Goal: Book appointment/travel/reservation

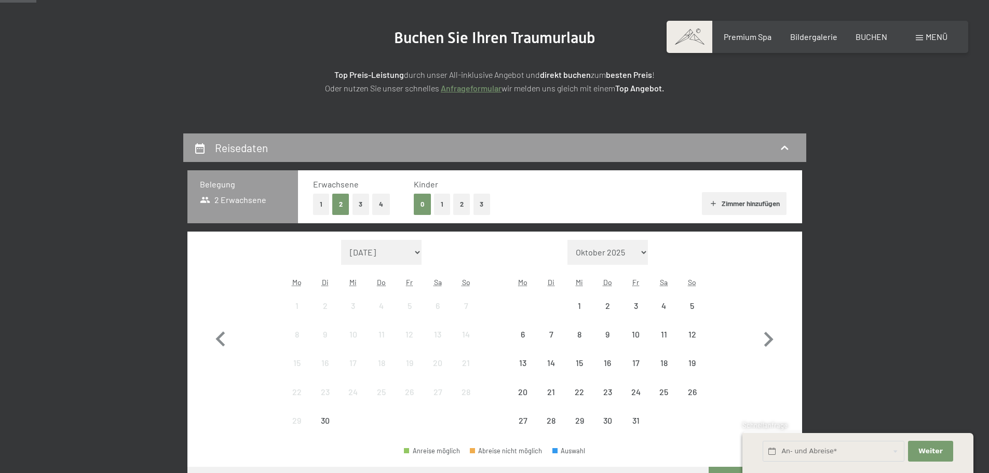
scroll to position [156, 0]
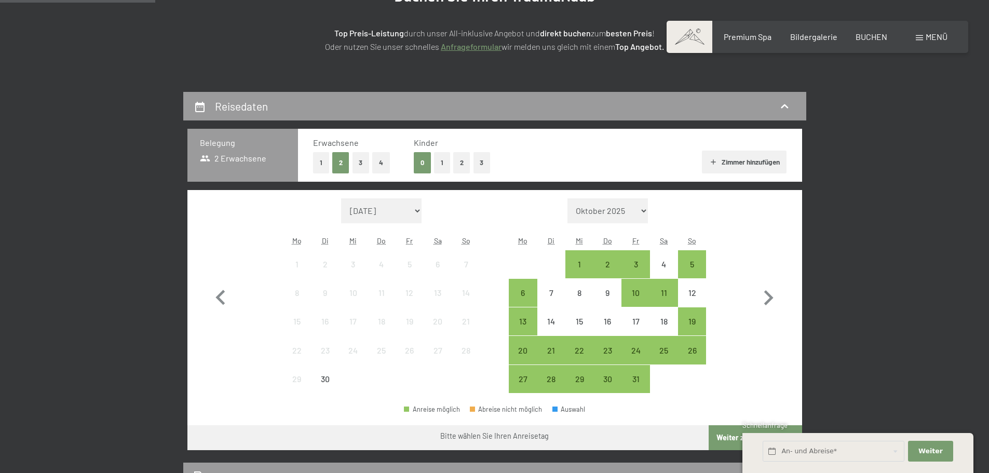
click at [322, 167] on button "1" at bounding box center [321, 162] width 16 height 21
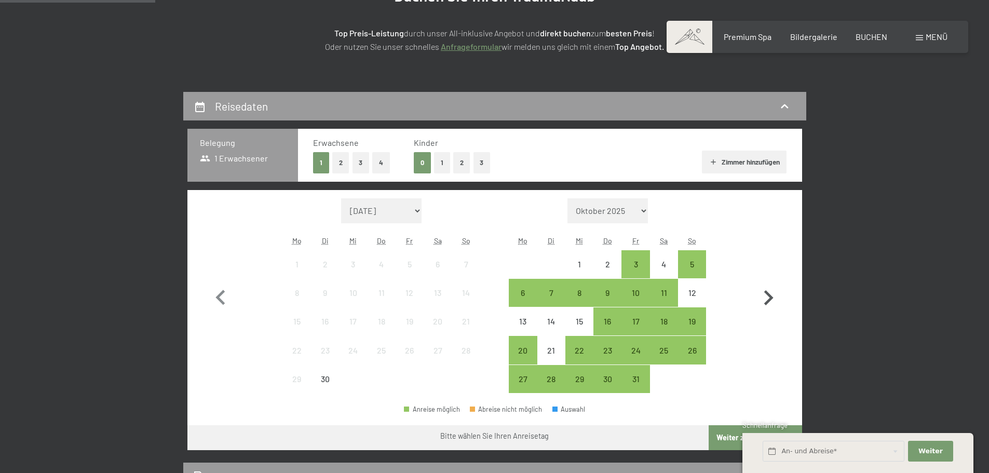
click at [772, 296] on icon "button" at bounding box center [768, 298] width 30 height 30
select select "[DATE]"
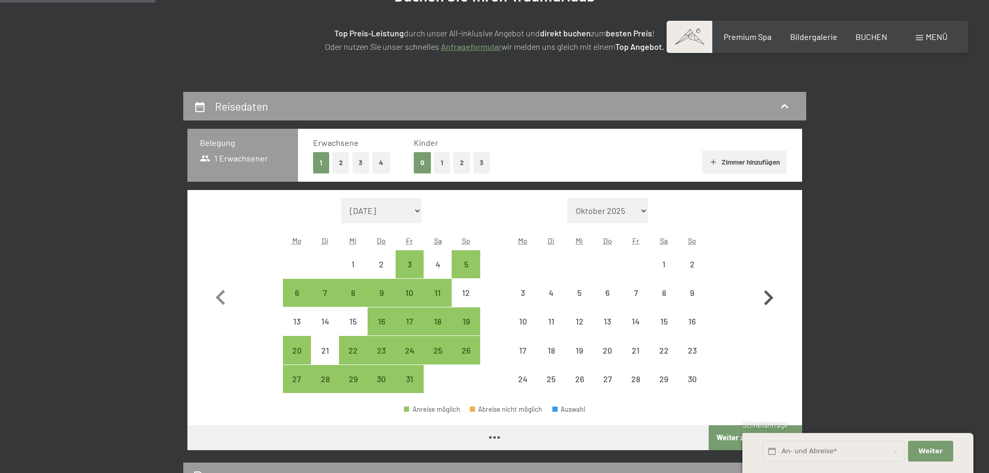
click at [772, 296] on icon "button" at bounding box center [768, 298] width 30 height 30
select select "[DATE]"
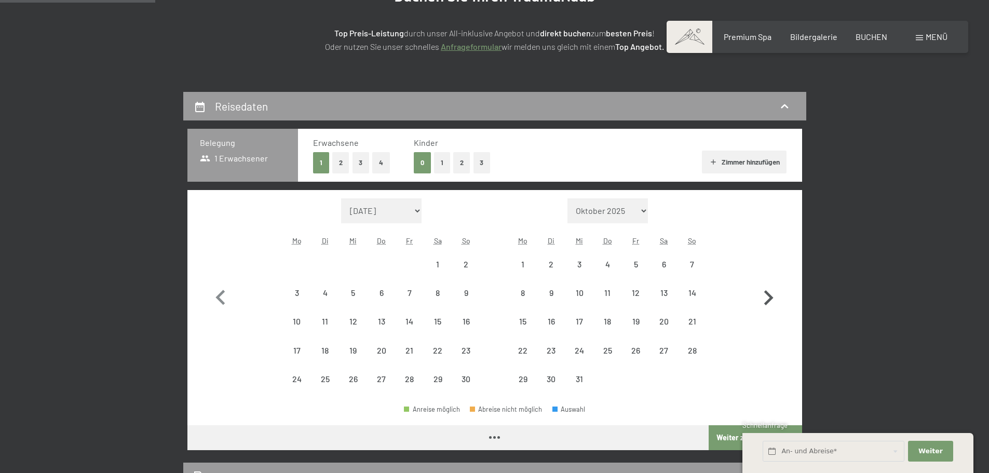
select select "[DATE]"
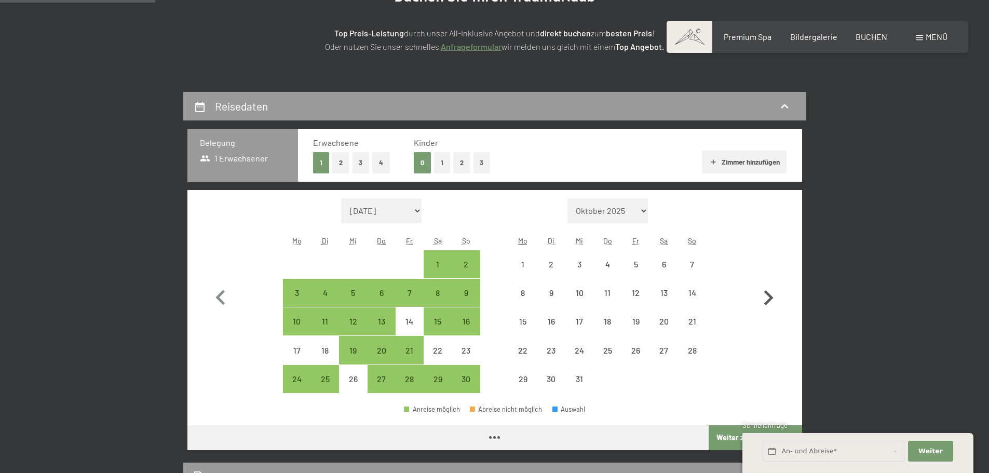
click at [772, 296] on icon "button" at bounding box center [768, 298] width 30 height 30
select select "[DATE]"
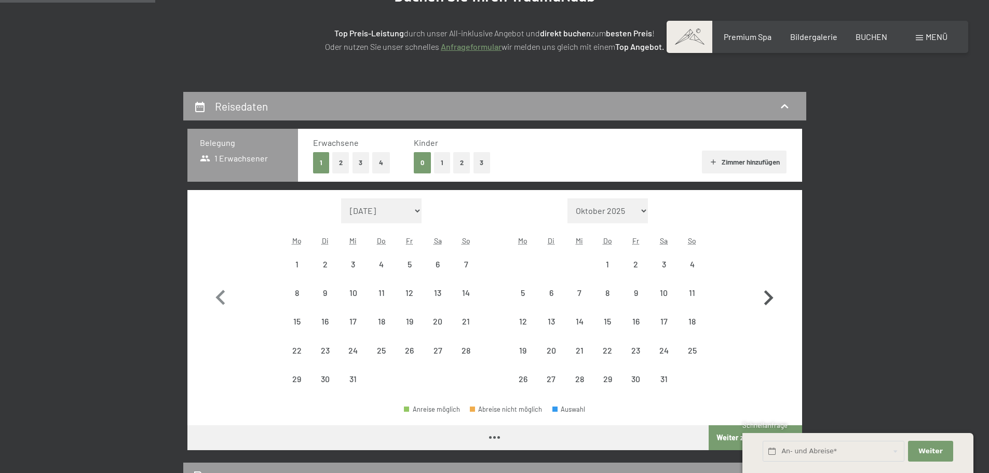
select select "[DATE]"
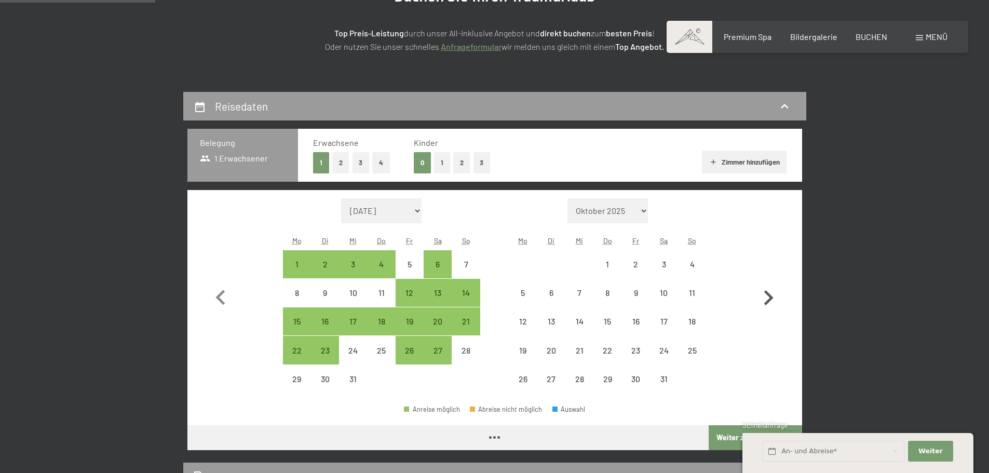
click at [772, 296] on icon "button" at bounding box center [768, 298] width 30 height 30
select select "[DATE]"
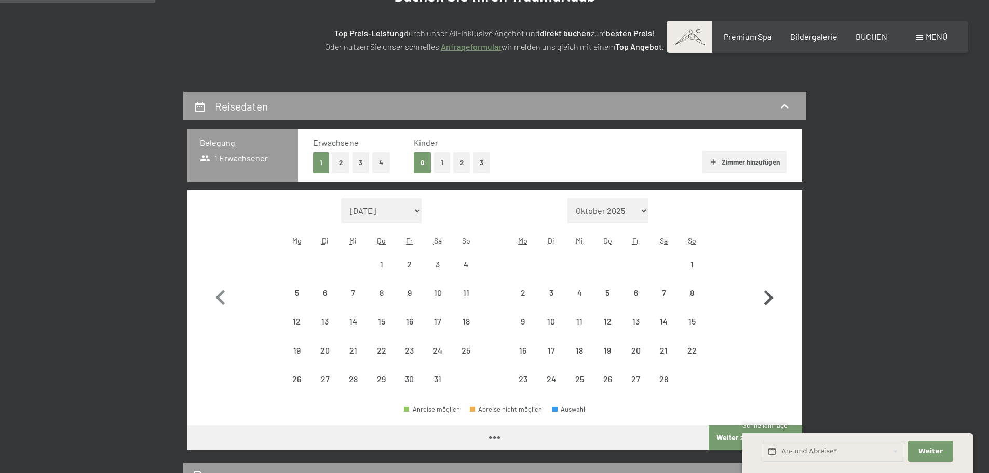
select select "[DATE]"
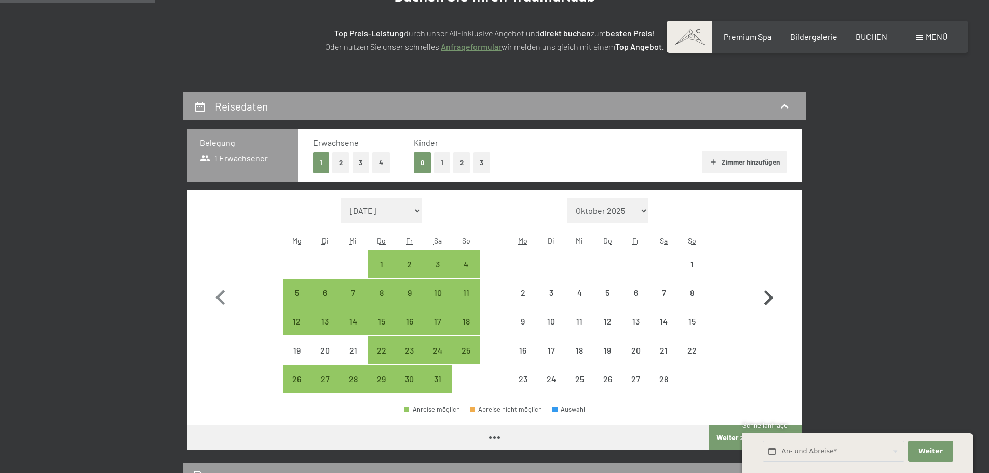
click at [772, 296] on icon "button" at bounding box center [768, 298] width 30 height 30
select select "[DATE]"
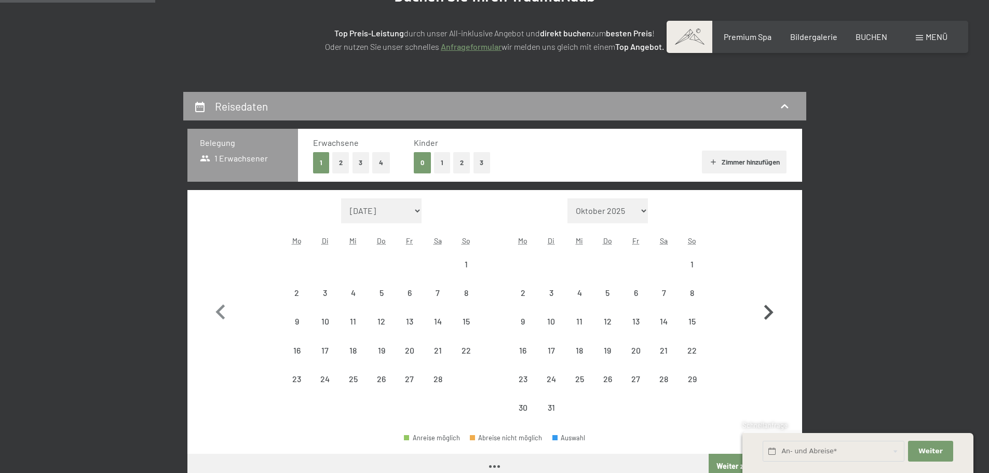
select select "[DATE]"
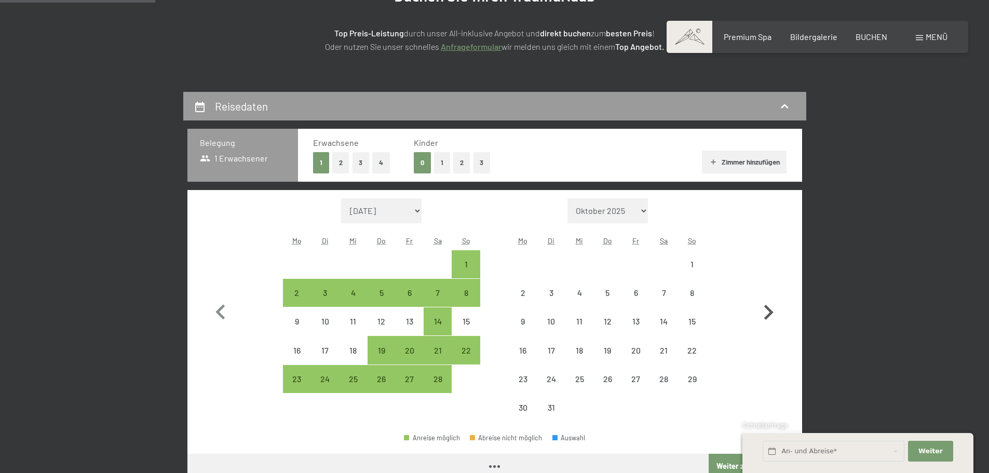
click at [772, 296] on button "button" at bounding box center [768, 310] width 30 height 224
select select "[DATE]"
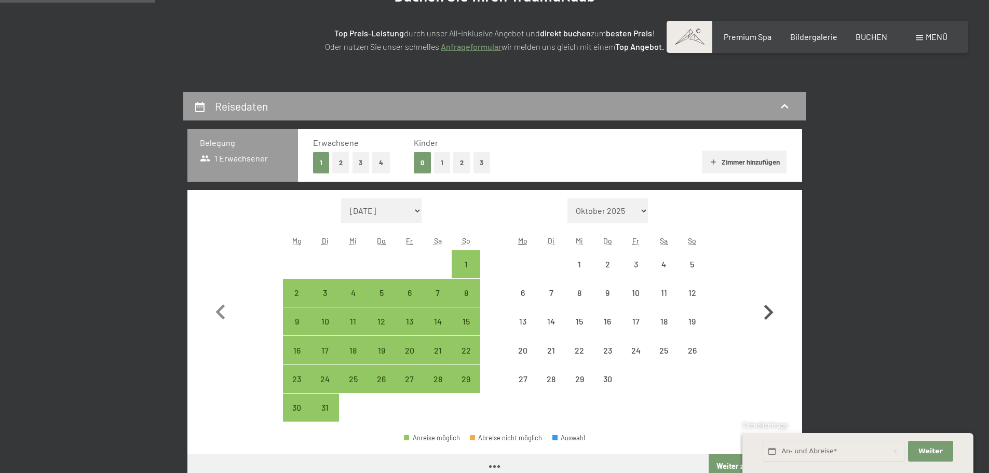
select select "[DATE]"
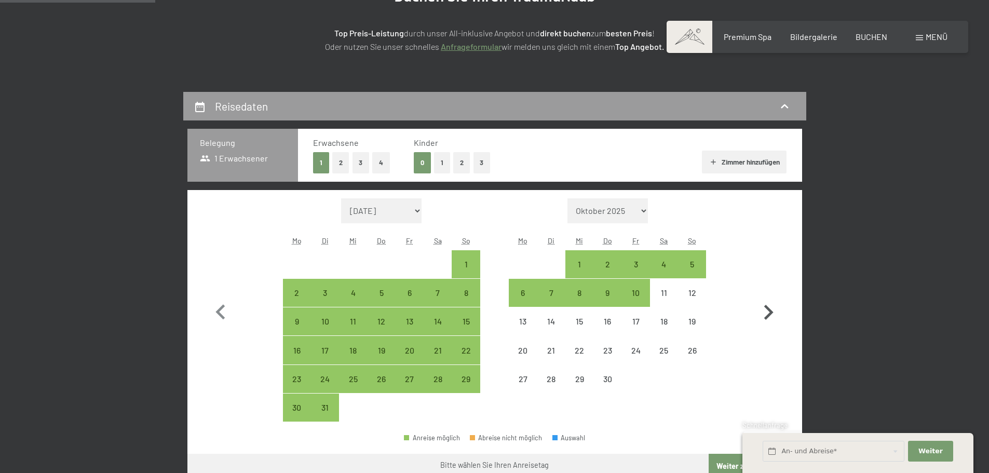
click at [772, 297] on button "button" at bounding box center [768, 310] width 30 height 224
select select "[DATE]"
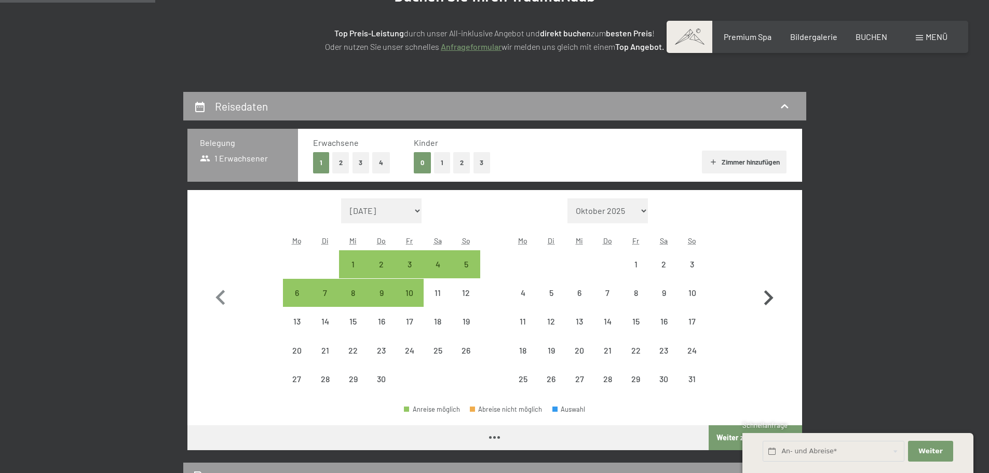
select select "[DATE]"
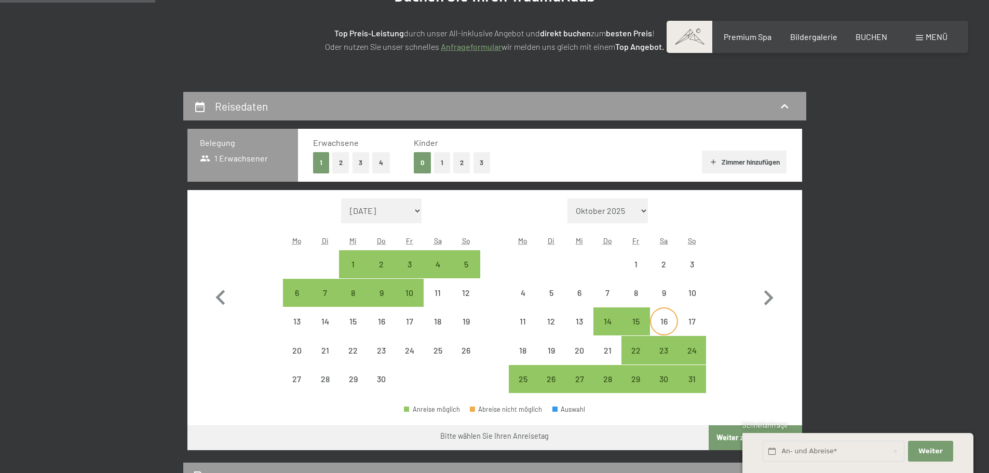
click at [665, 317] on div "16" at bounding box center [664, 330] width 26 height 26
select select "[DATE]"
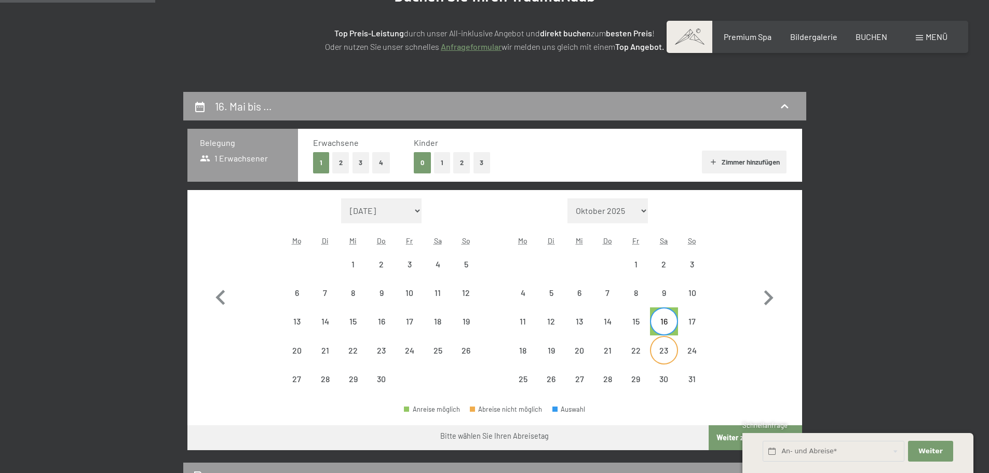
click at [667, 346] on div "23" at bounding box center [664, 359] width 26 height 26
select select "[DATE]"
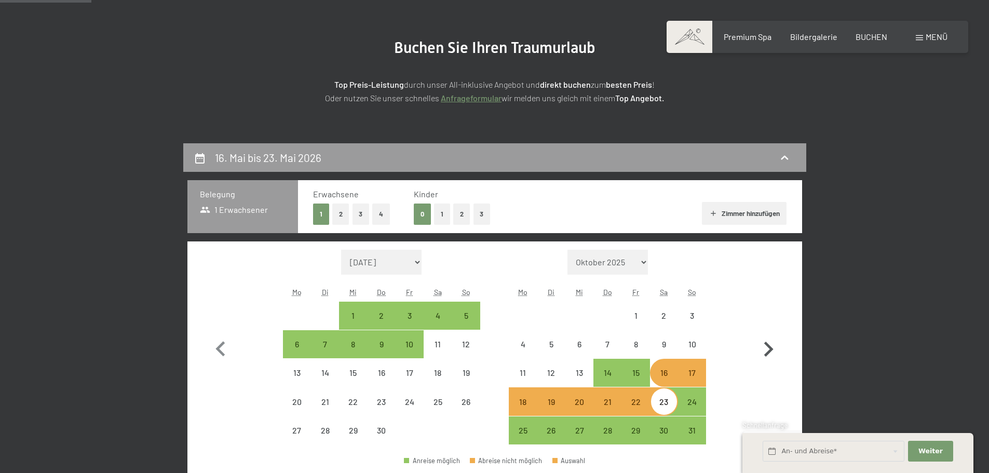
scroll to position [104, 0]
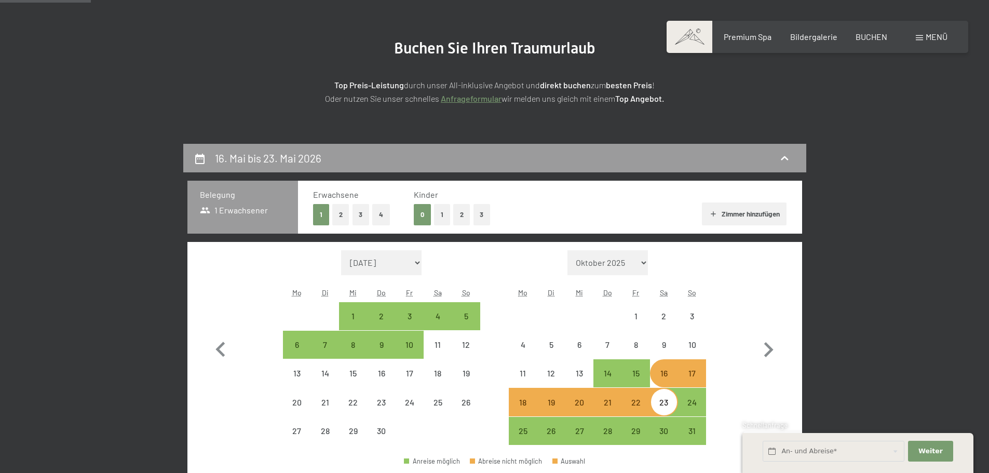
click at [340, 213] on button "2" at bounding box center [340, 214] width 17 height 21
select select "[DATE]"
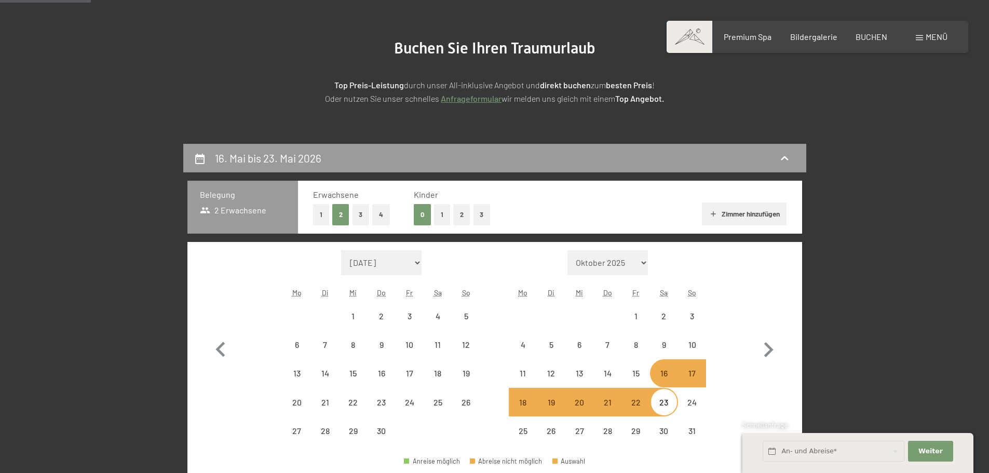
select select "[DATE]"
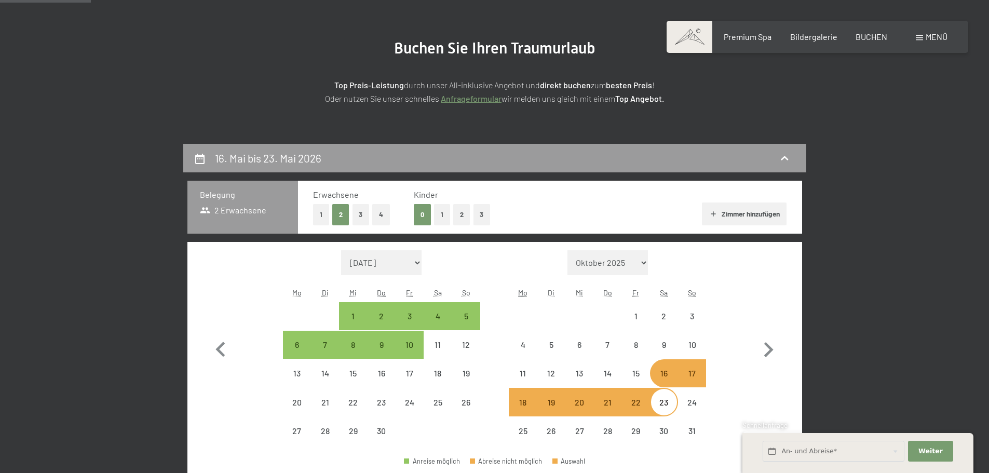
select select "[DATE]"
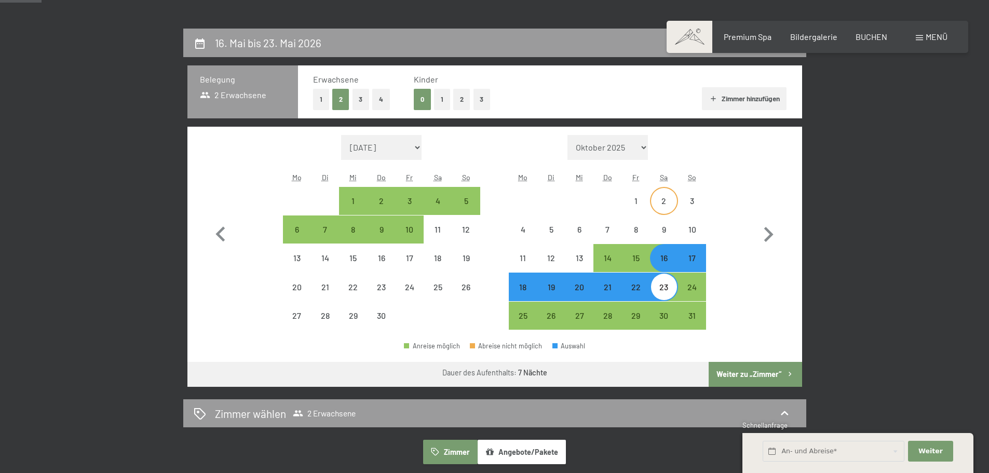
scroll to position [260, 0]
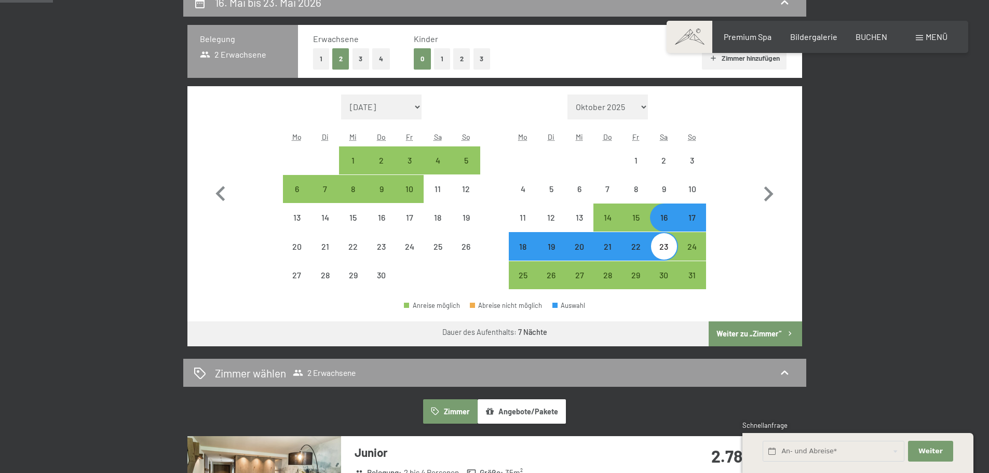
click at [738, 339] on button "Weiter zu „Zimmer“" at bounding box center [755, 333] width 93 height 25
select select "[DATE]"
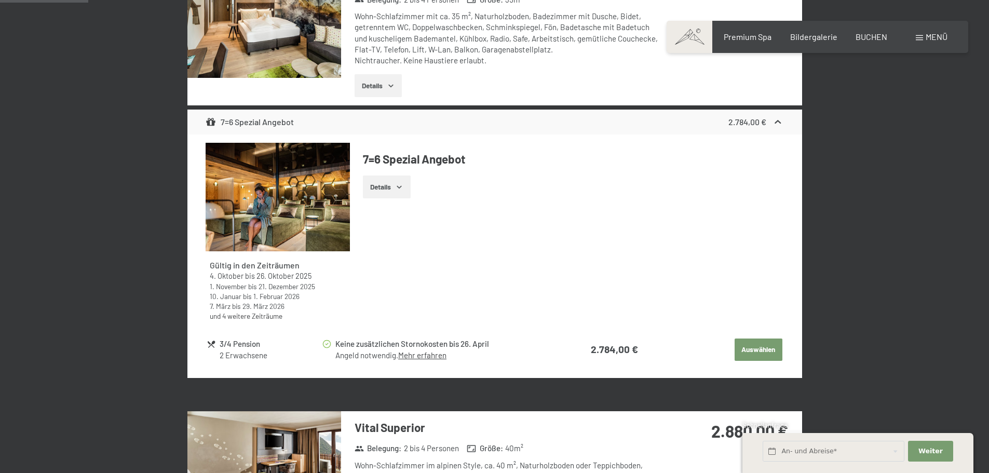
scroll to position [248, 0]
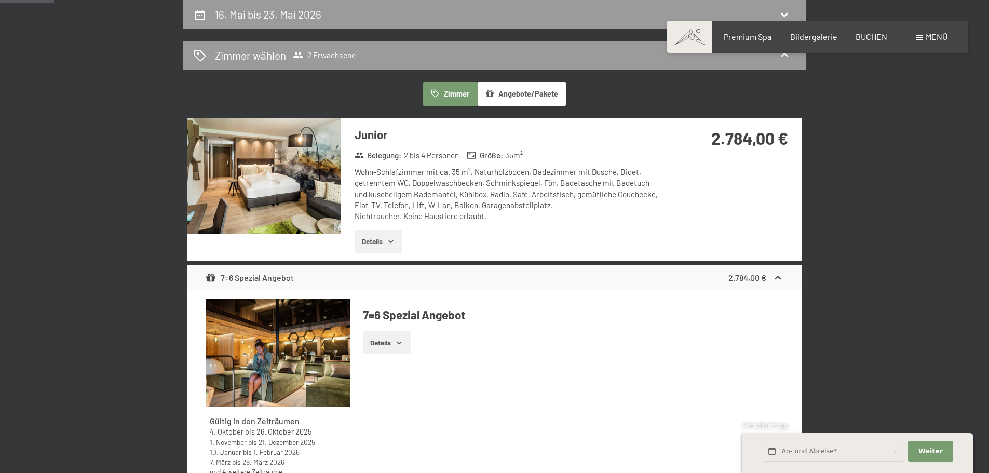
click at [395, 242] on icon "button" at bounding box center [391, 241] width 8 height 8
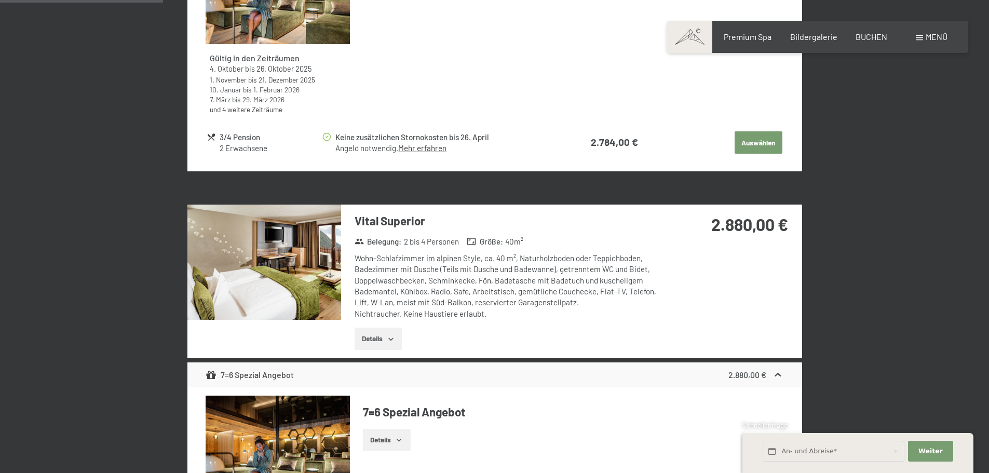
scroll to position [767, 0]
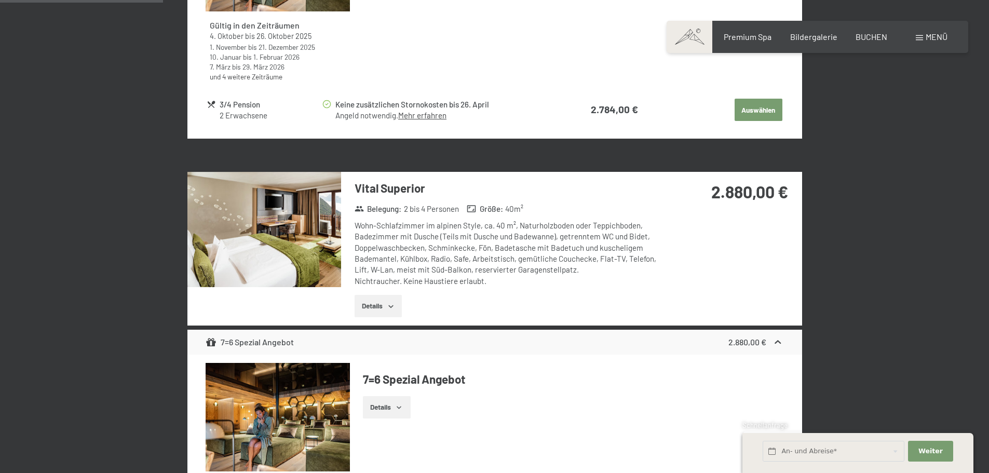
click at [397, 307] on button "Details" at bounding box center [378, 306] width 47 height 23
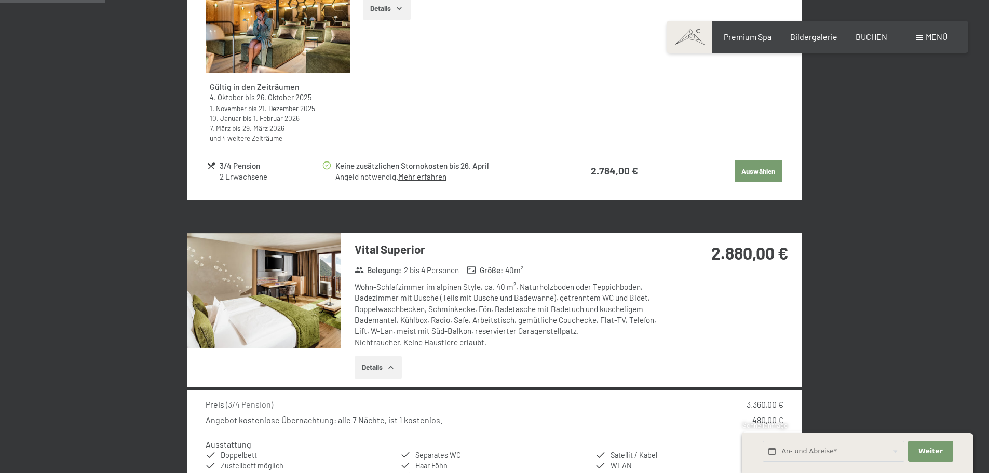
scroll to position [507, 0]
